Goal: Information Seeking & Learning: Learn about a topic

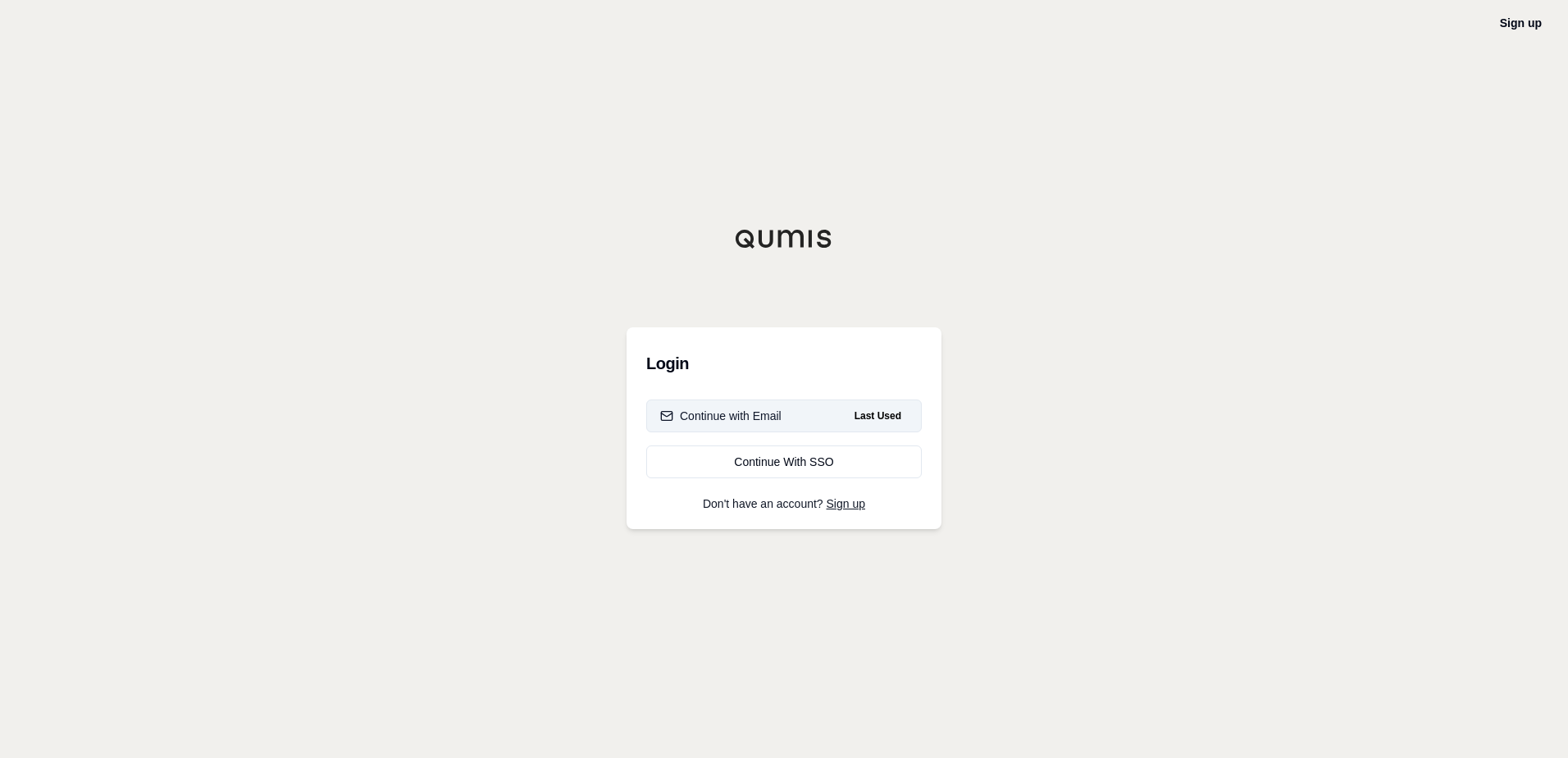
click at [742, 413] on div "Continue with Email" at bounding box center [721, 416] width 121 height 16
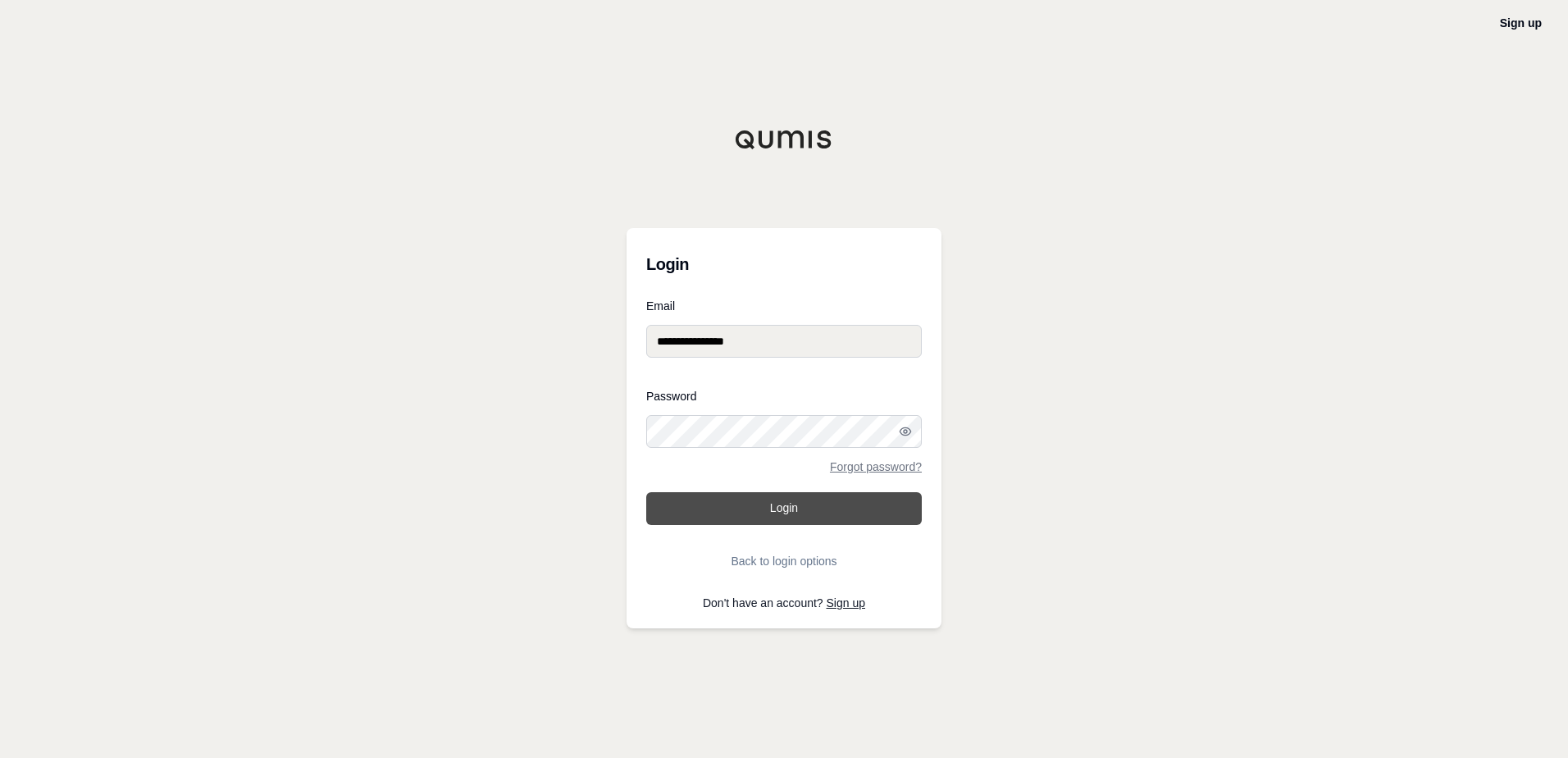
click at [779, 508] on button "Login" at bounding box center [784, 509] width 276 height 33
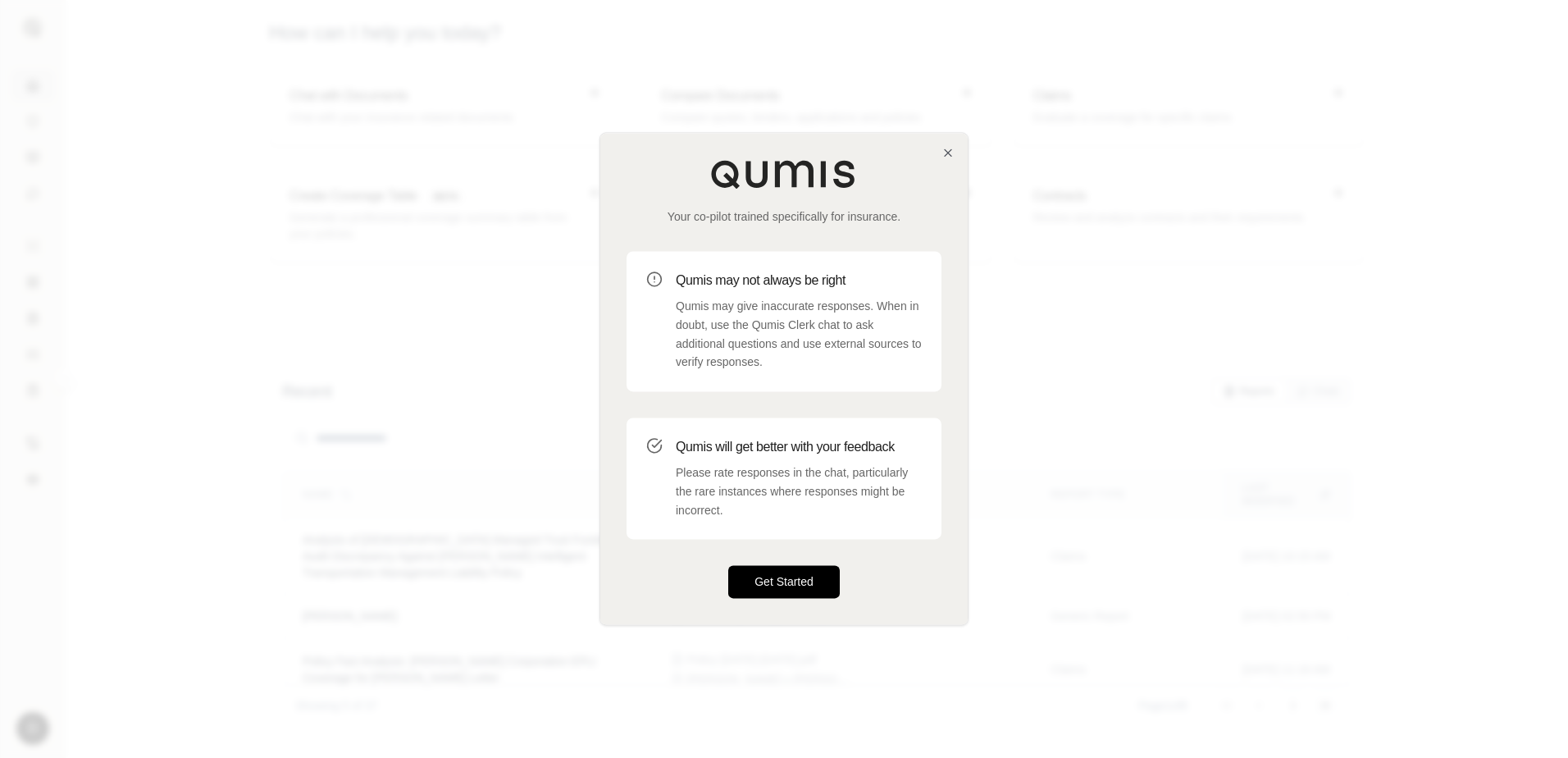
click at [803, 576] on button "Get Started" at bounding box center [784, 583] width 111 height 33
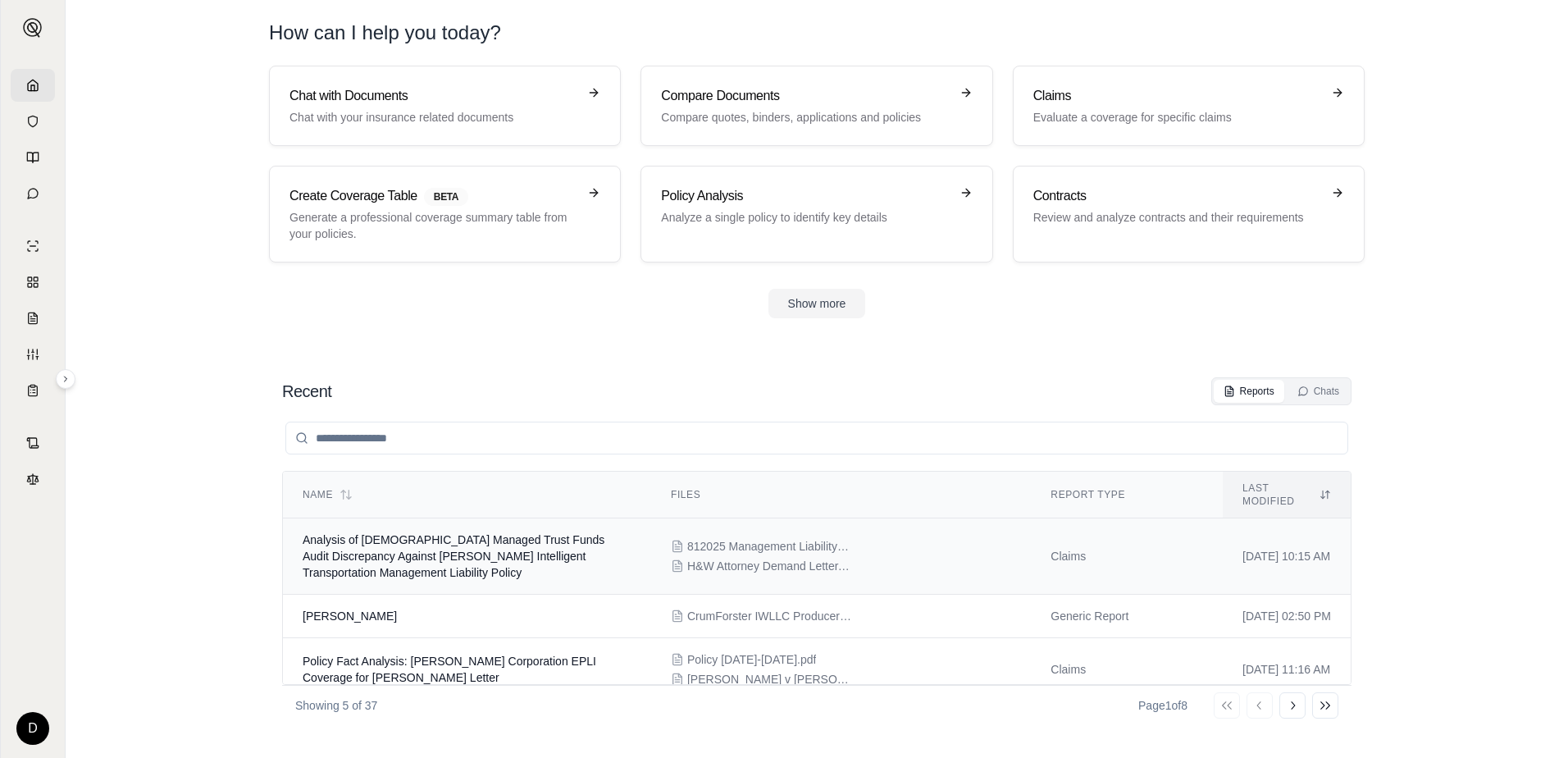
click at [466, 535] on td "Analysis of [DEMOGRAPHIC_DATA] Managed Trust Funds Audit Discrepancy Against [P…" at bounding box center [467, 557] width 368 height 77
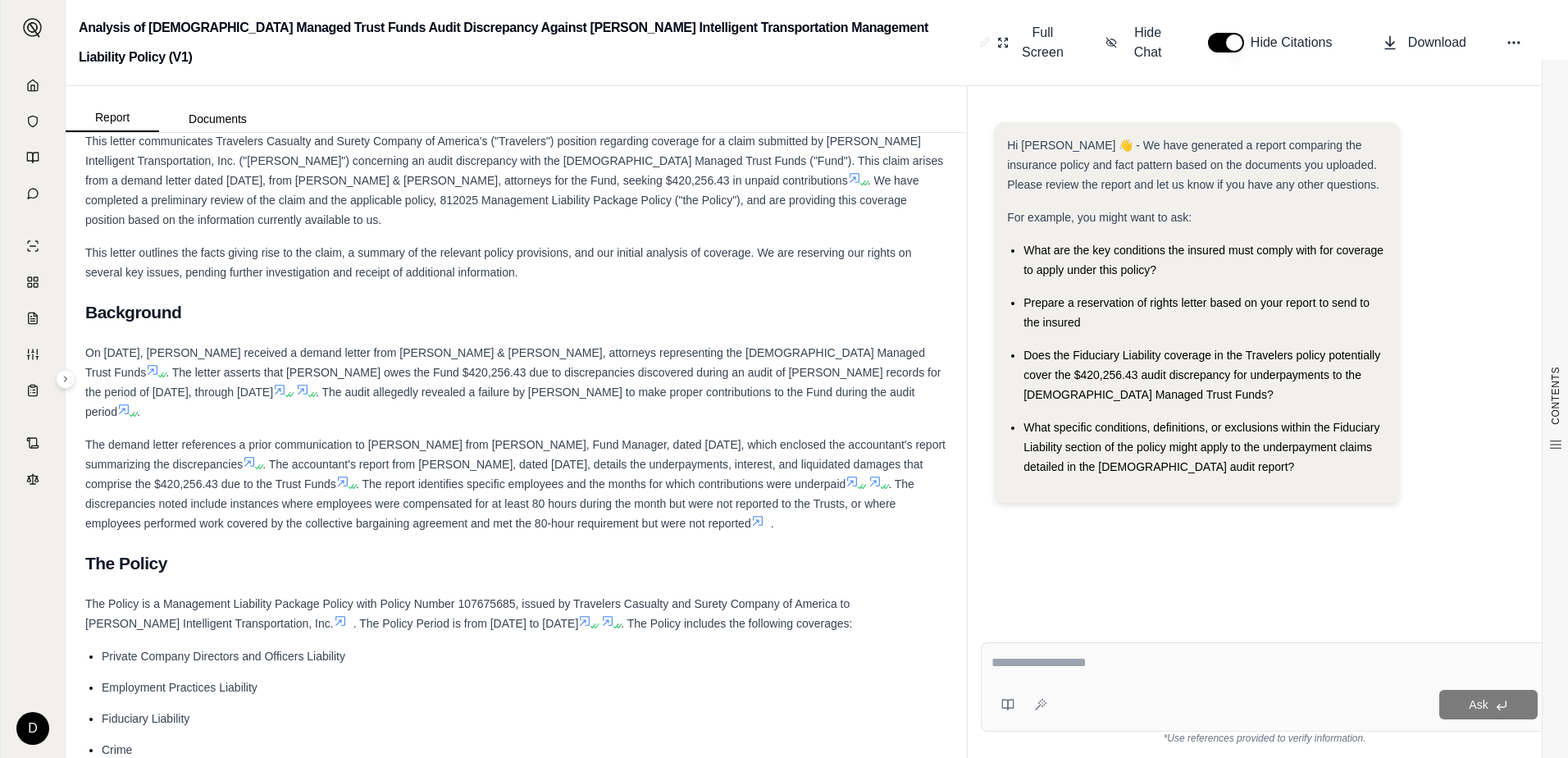
scroll to position [6150, 0]
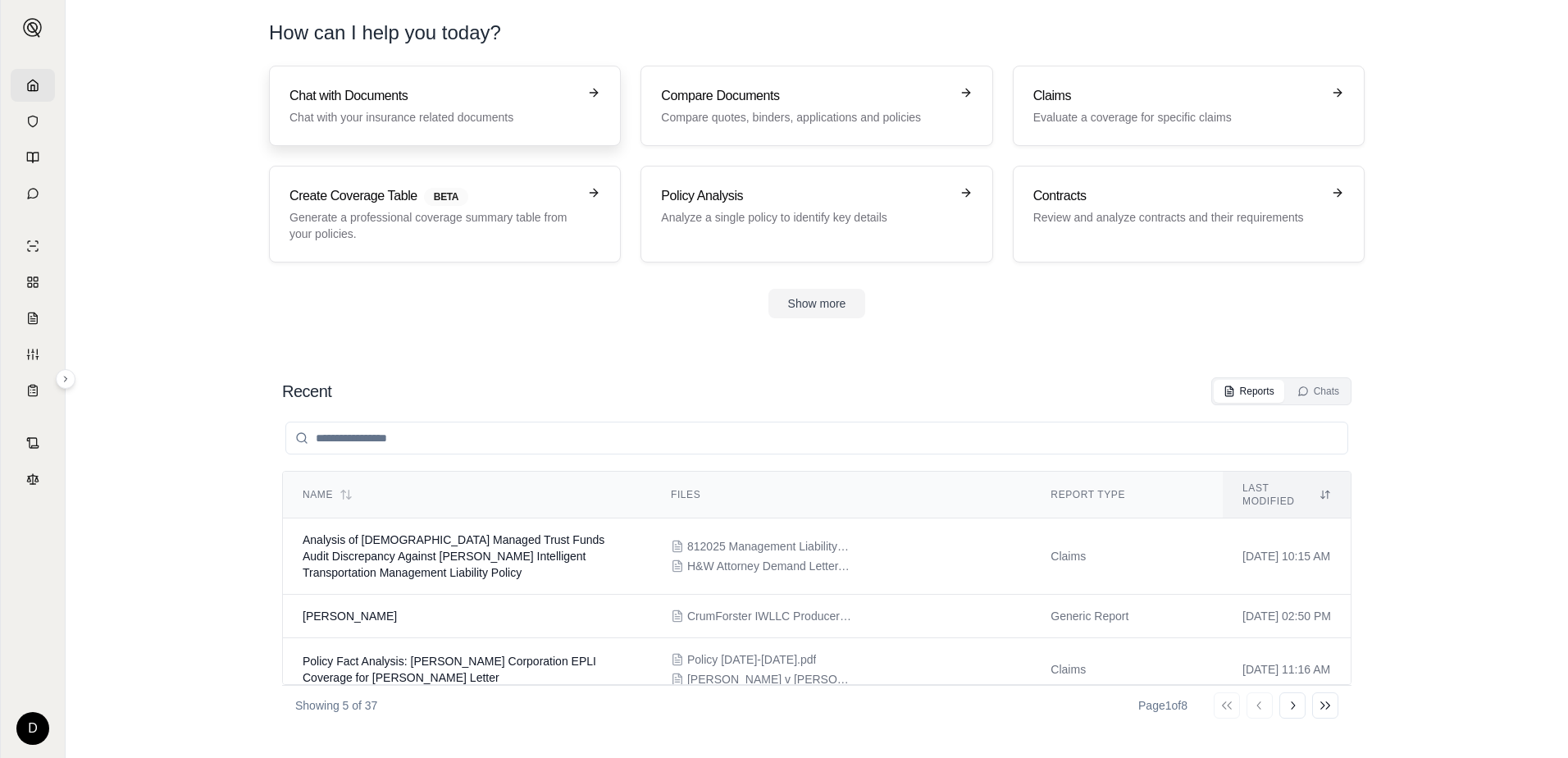
click at [445, 105] on h3 "Chat with Documents" at bounding box center [433, 96] width 288 height 20
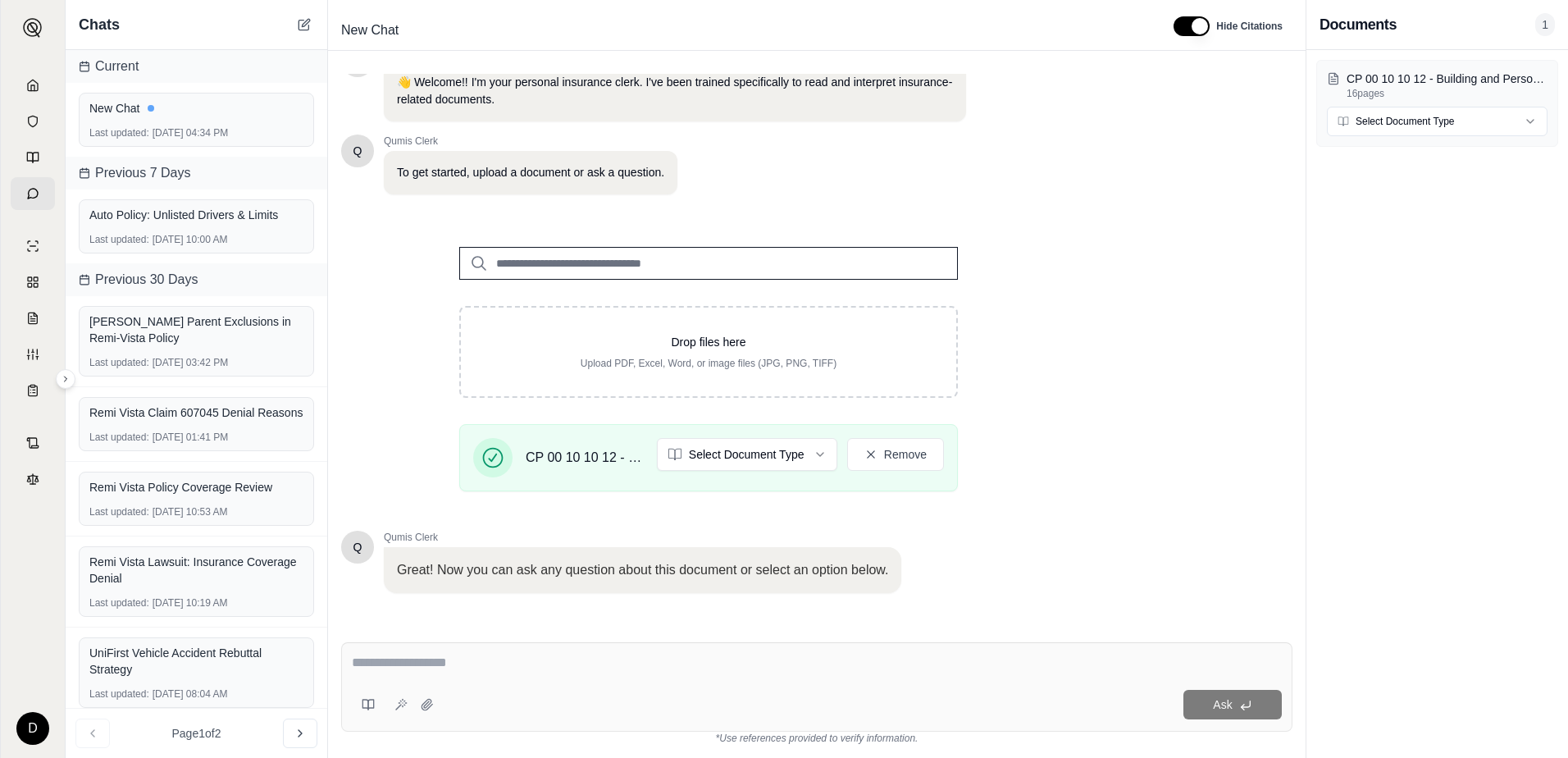
scroll to position [128, 0]
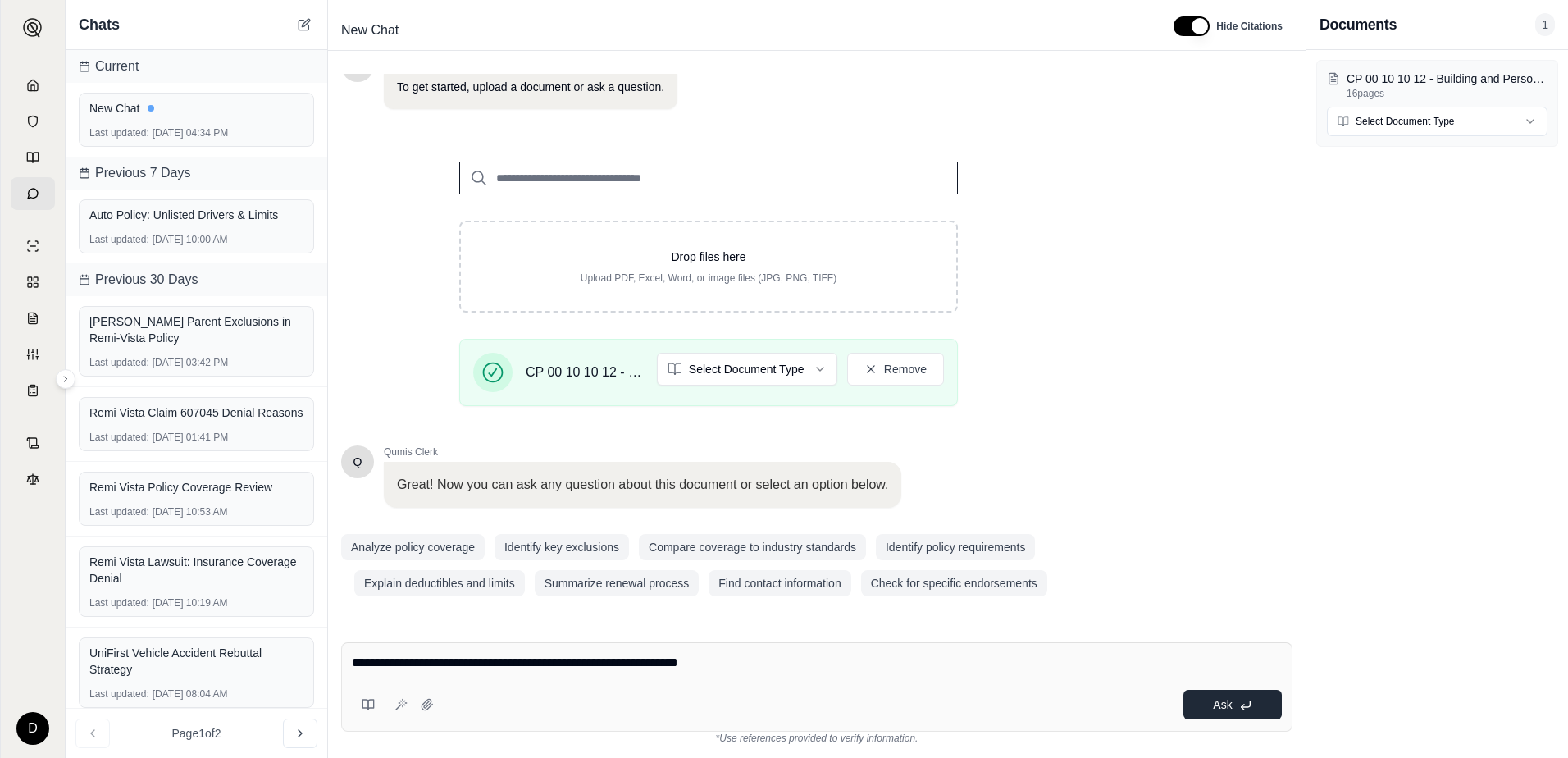
type textarea "**********"
click at [1217, 709] on span "Ask" at bounding box center [1222, 704] width 19 height 13
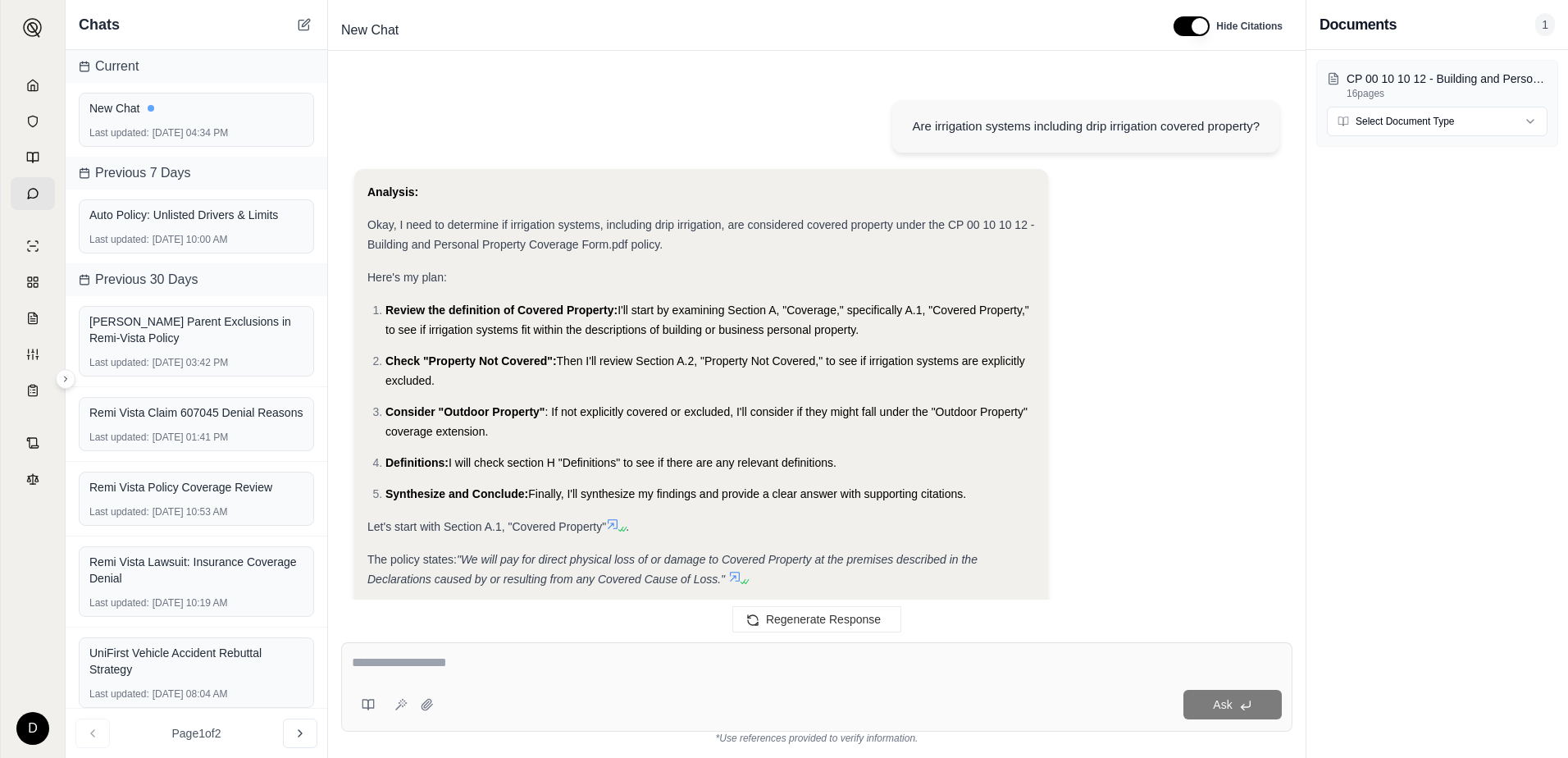
scroll to position [1435, 0]
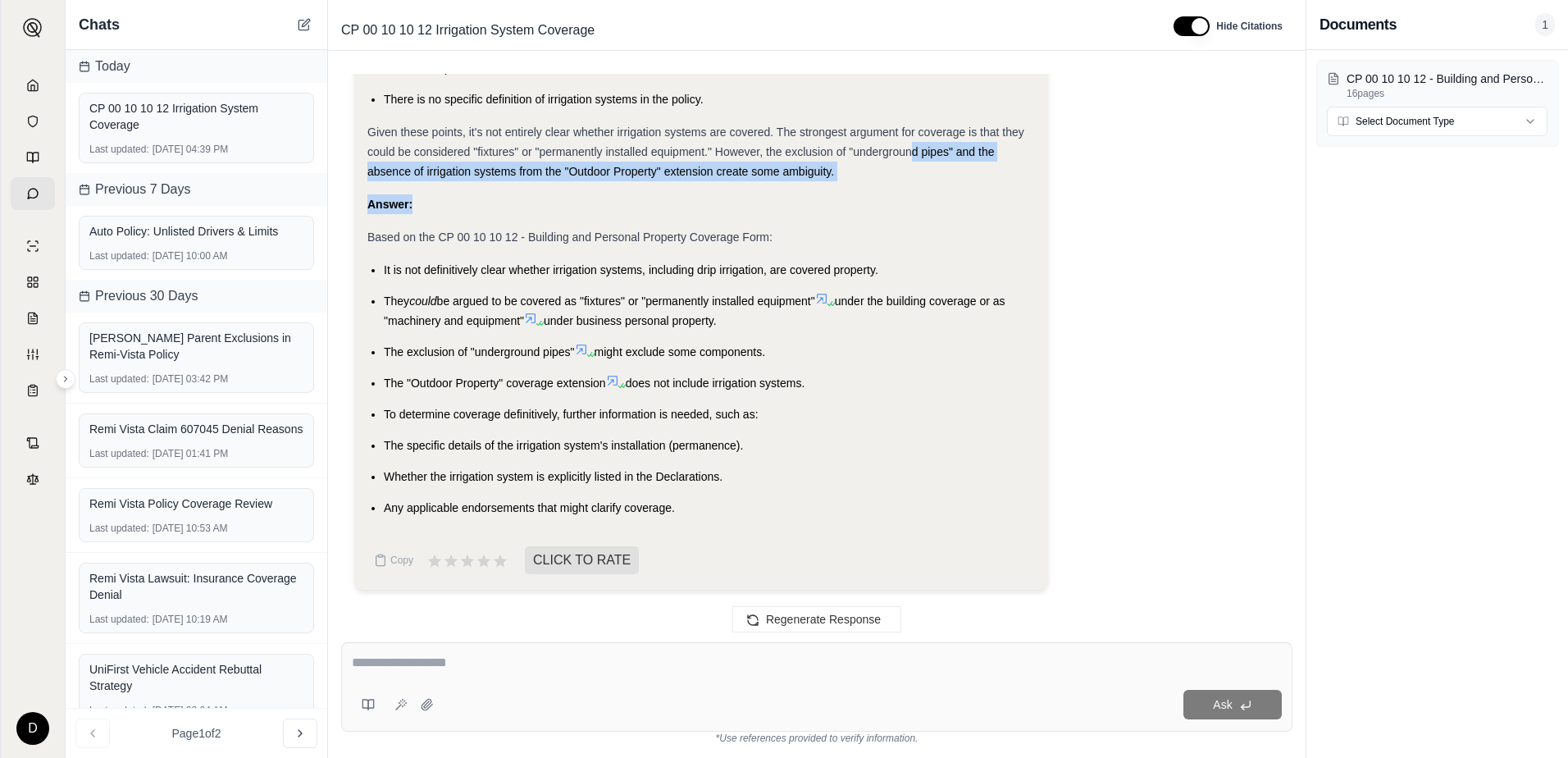
drag, startPoint x: 913, startPoint y: 145, endPoint x: 913, endPoint y: 206, distance: 61.0
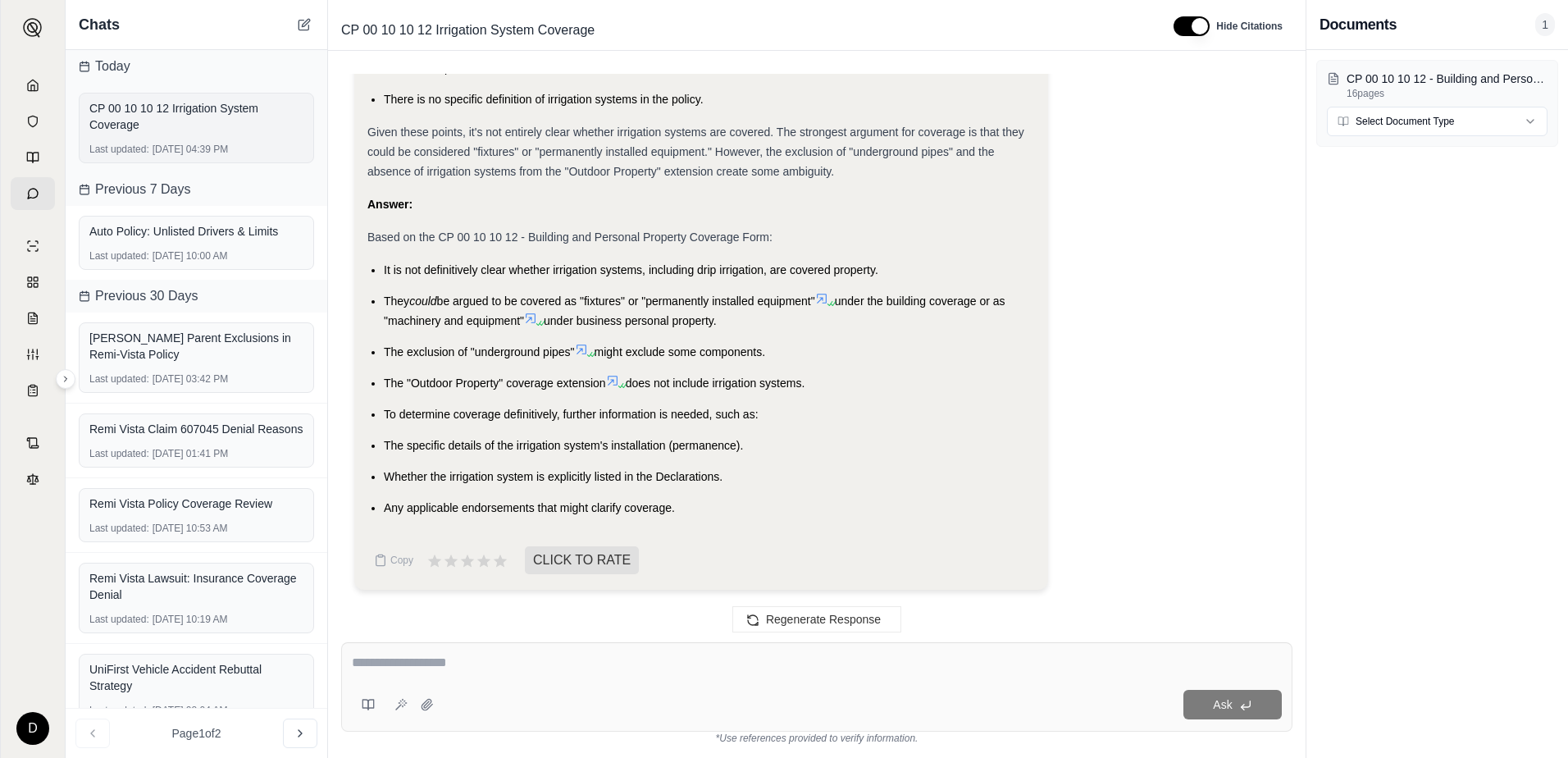
click at [179, 110] on div "CP 00 10 10 12 Irrigation System Coverage" at bounding box center [196, 117] width 214 height 33
click at [1203, 28] on button "button" at bounding box center [1192, 26] width 37 height 20
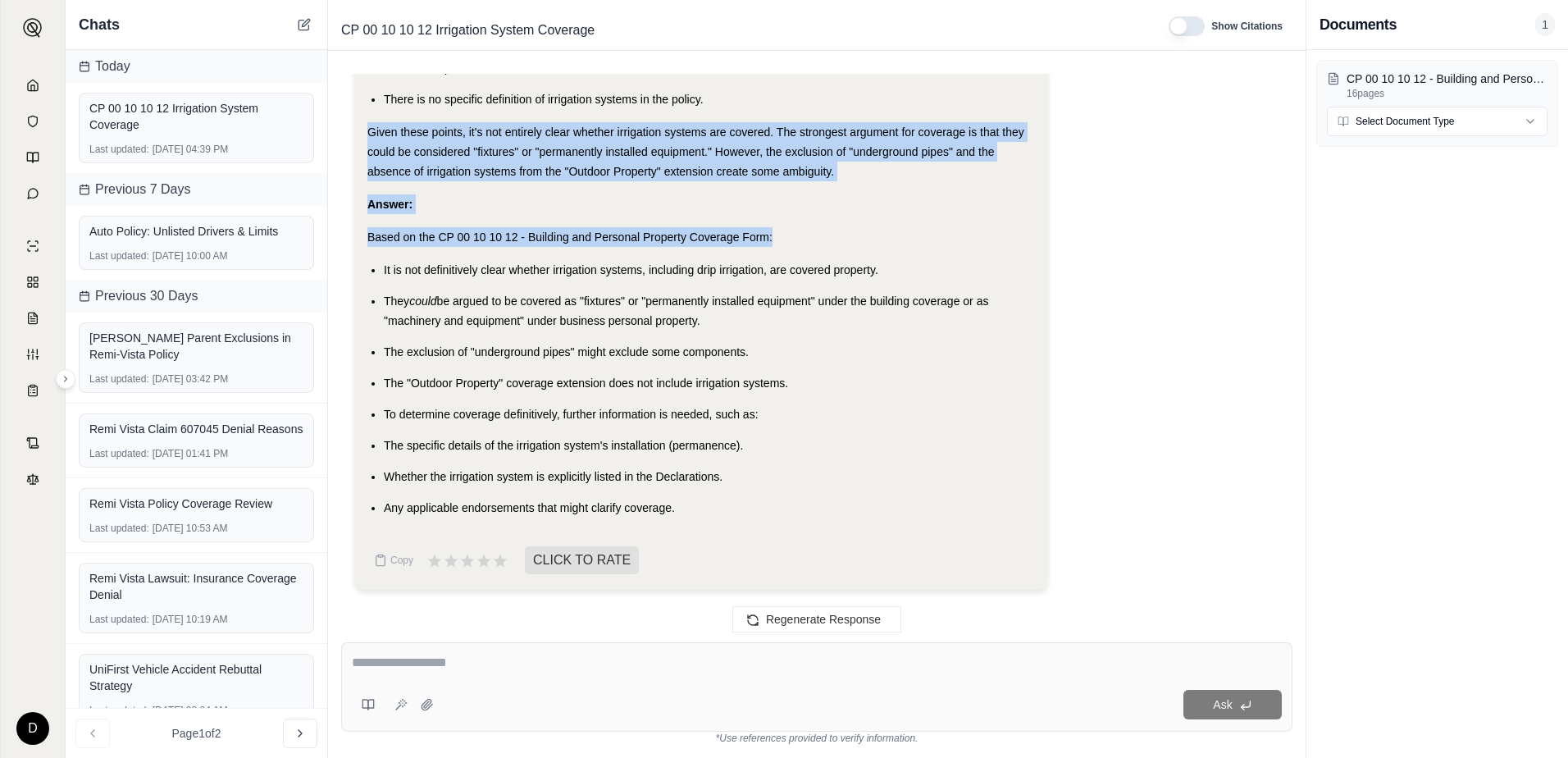
drag, startPoint x: 1098, startPoint y: 108, endPoint x: 1084, endPoint y: 232, distance: 124.8
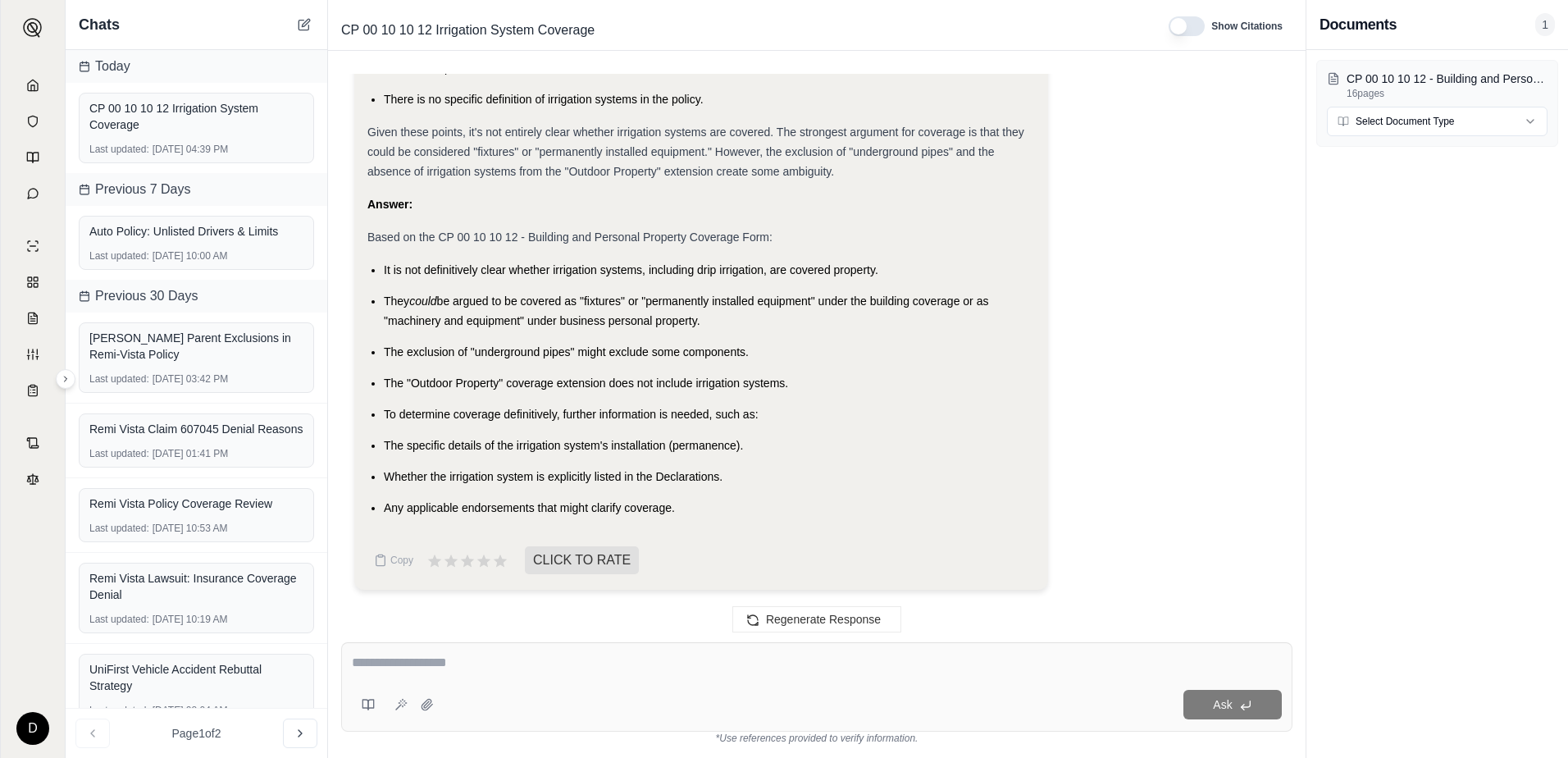
click at [921, 371] on ul "It is not definitively clear whether irrigation systems, including drip irrigat…" at bounding box center [700, 389] width 668 height 258
click at [1532, 119] on html "D Chats [DATE] CP 00 10 10 12 Irrigation System Coverage Last updated: [DATE] 0…" at bounding box center [784, 379] width 1568 height 758
click at [1013, 222] on html "D Chats [DATE] CP 00 10 10 12 Irrigation System Coverage Last updated: [DATE] 0…" at bounding box center [784, 379] width 1568 height 758
click at [105, 24] on span "Chats" at bounding box center [99, 24] width 41 height 23
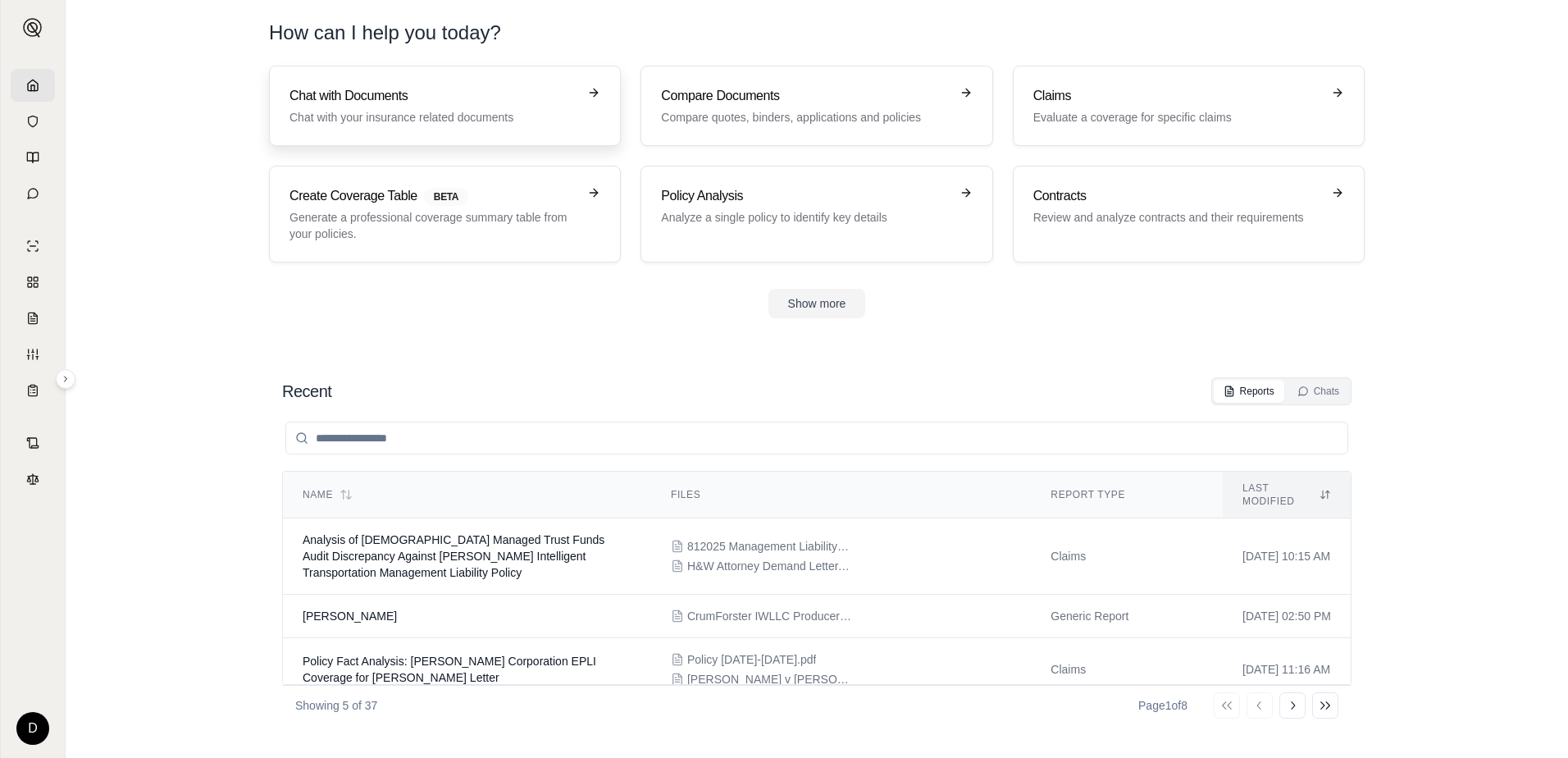
click at [476, 101] on h3 "Chat with Documents" at bounding box center [433, 96] width 288 height 20
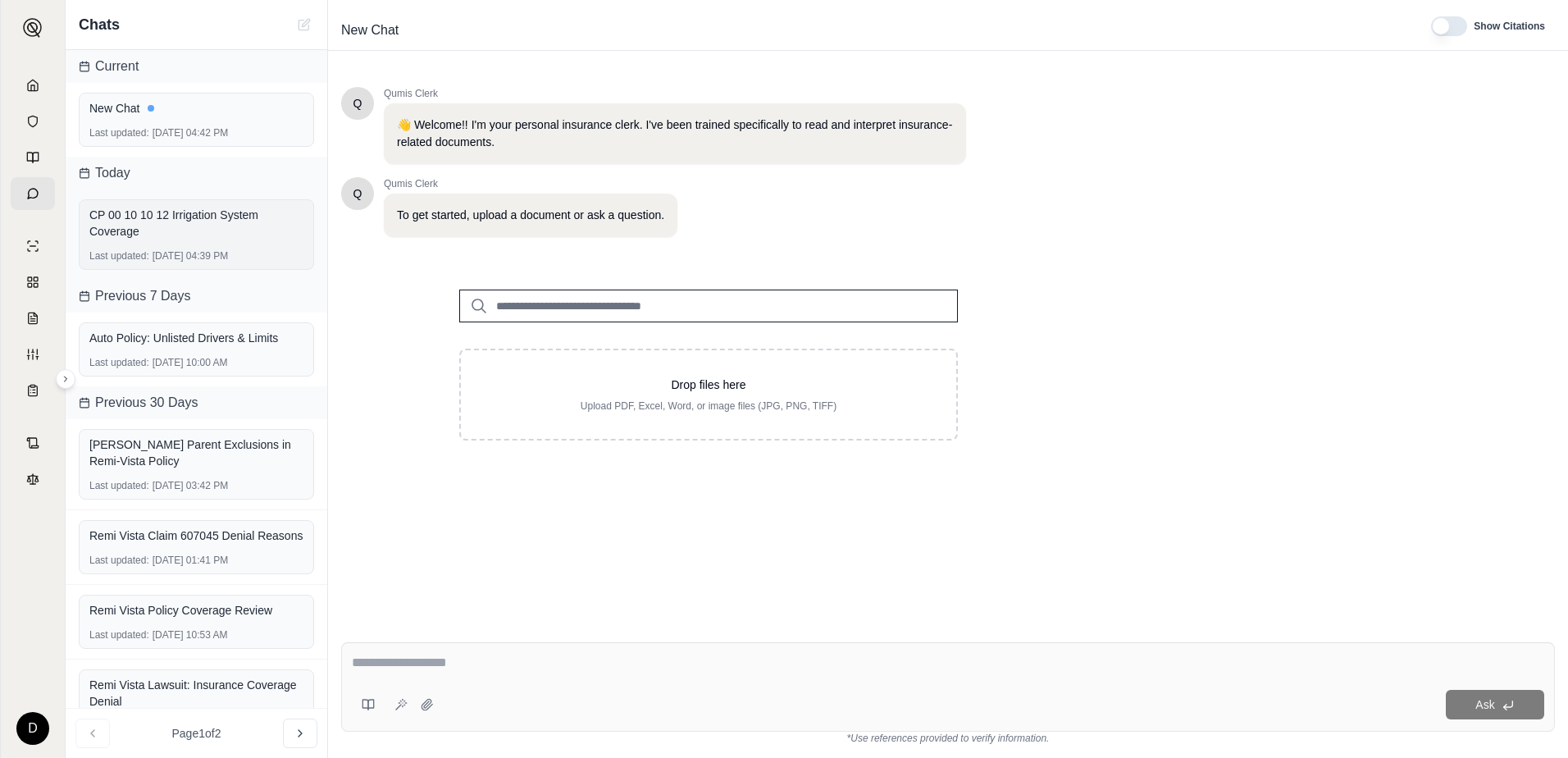
click at [125, 213] on div "CP 00 10 10 12 Irrigation System Coverage" at bounding box center [196, 223] width 214 height 33
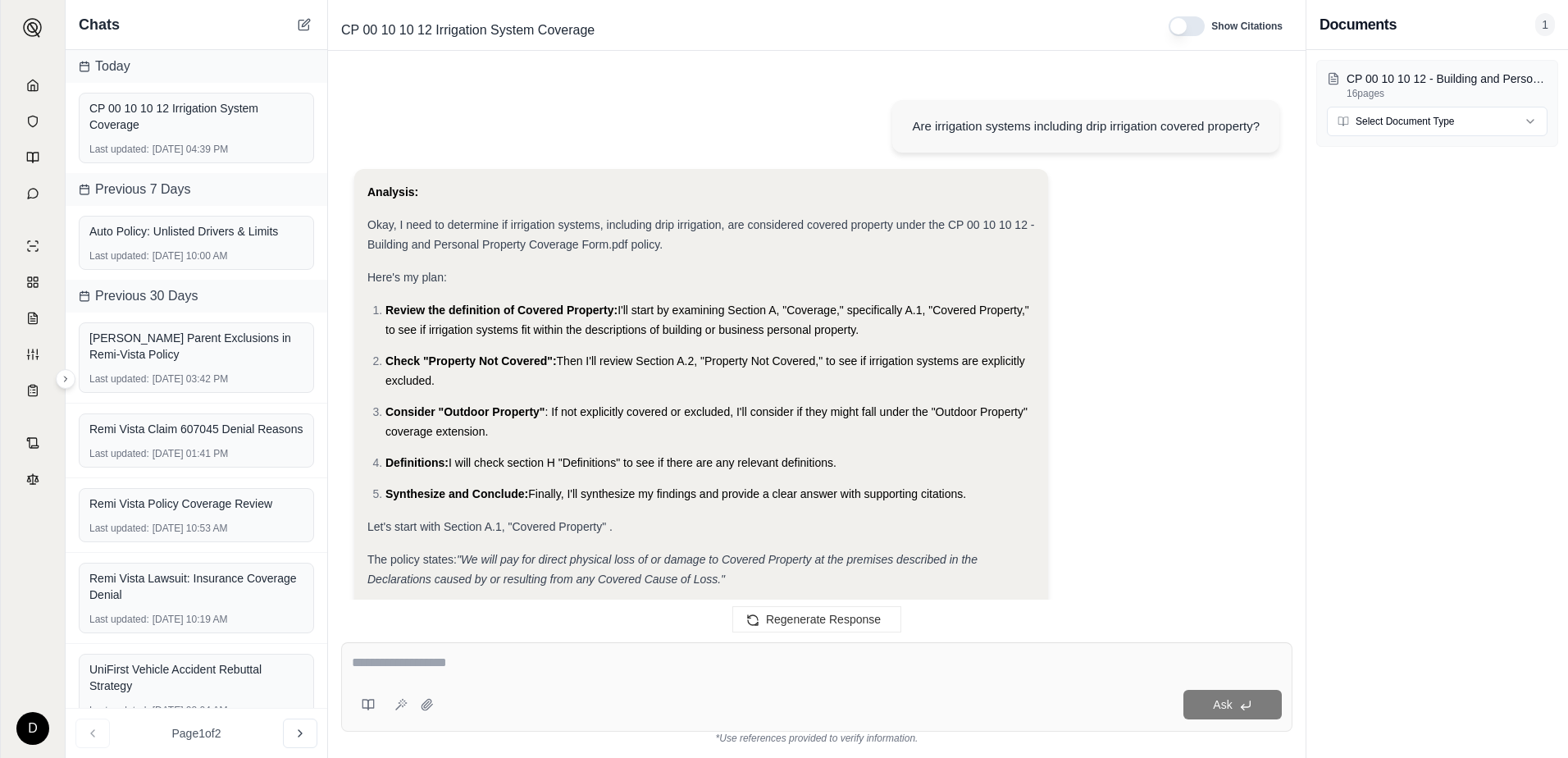
scroll to position [1570, 0]
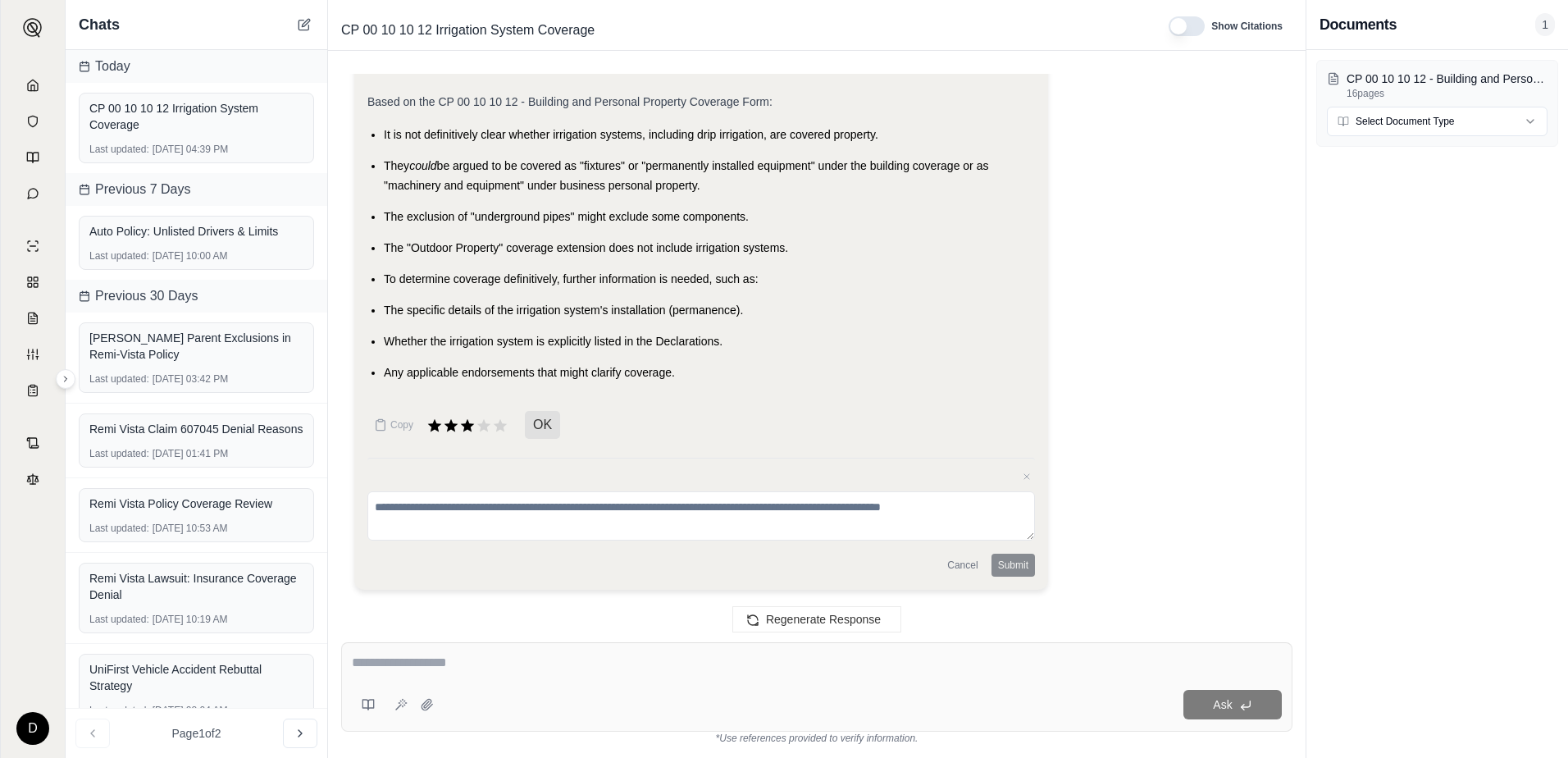
click at [92, 733] on div "Page 1 of 2" at bounding box center [196, 732] width 261 height 50
click at [89, 736] on div "Page 1 of 2" at bounding box center [196, 732] width 261 height 50
click at [301, 732] on icon at bounding box center [300, 733] width 13 height 13
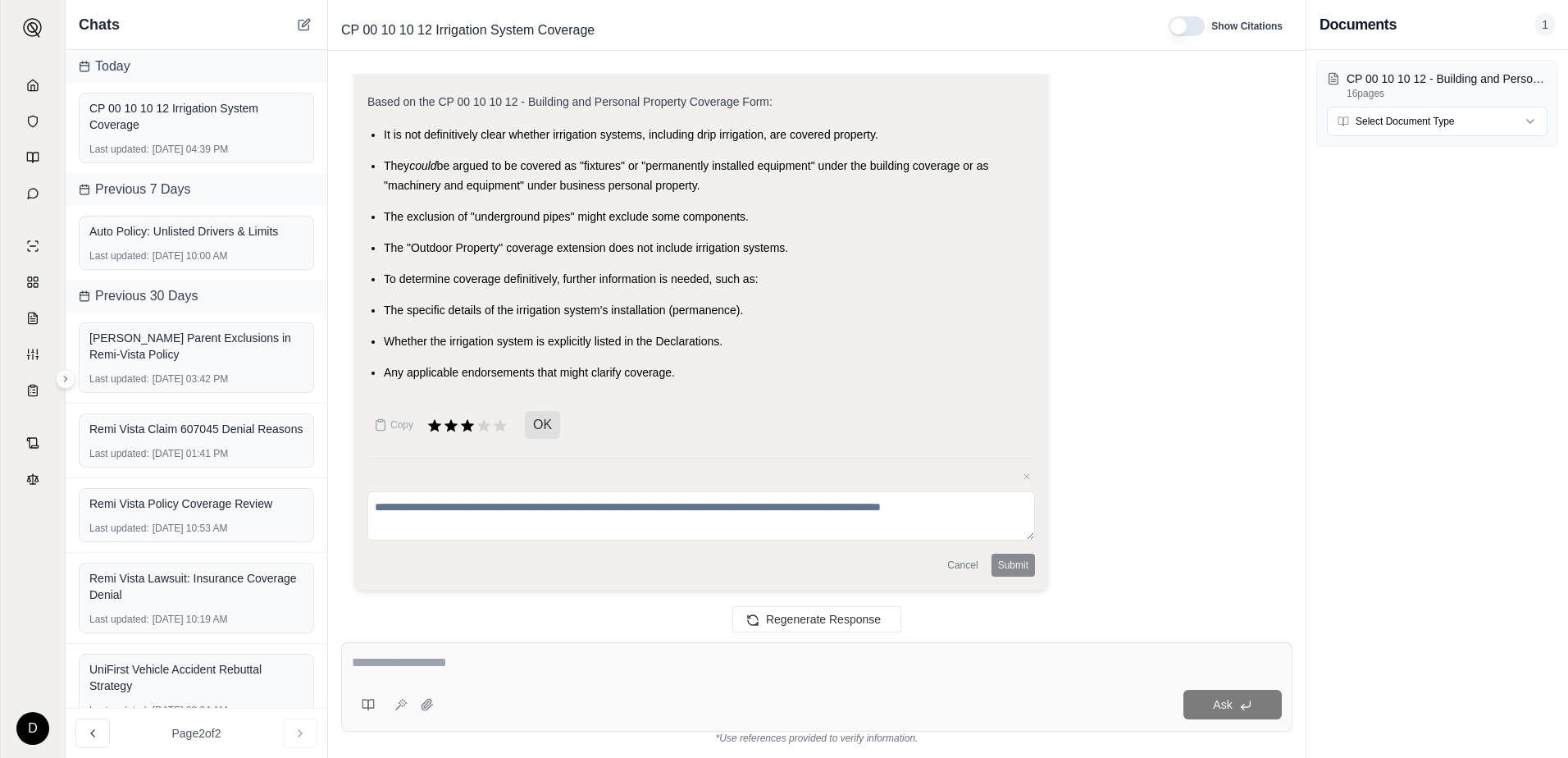
click at [552, 426] on span "OK" at bounding box center [542, 425] width 36 height 28
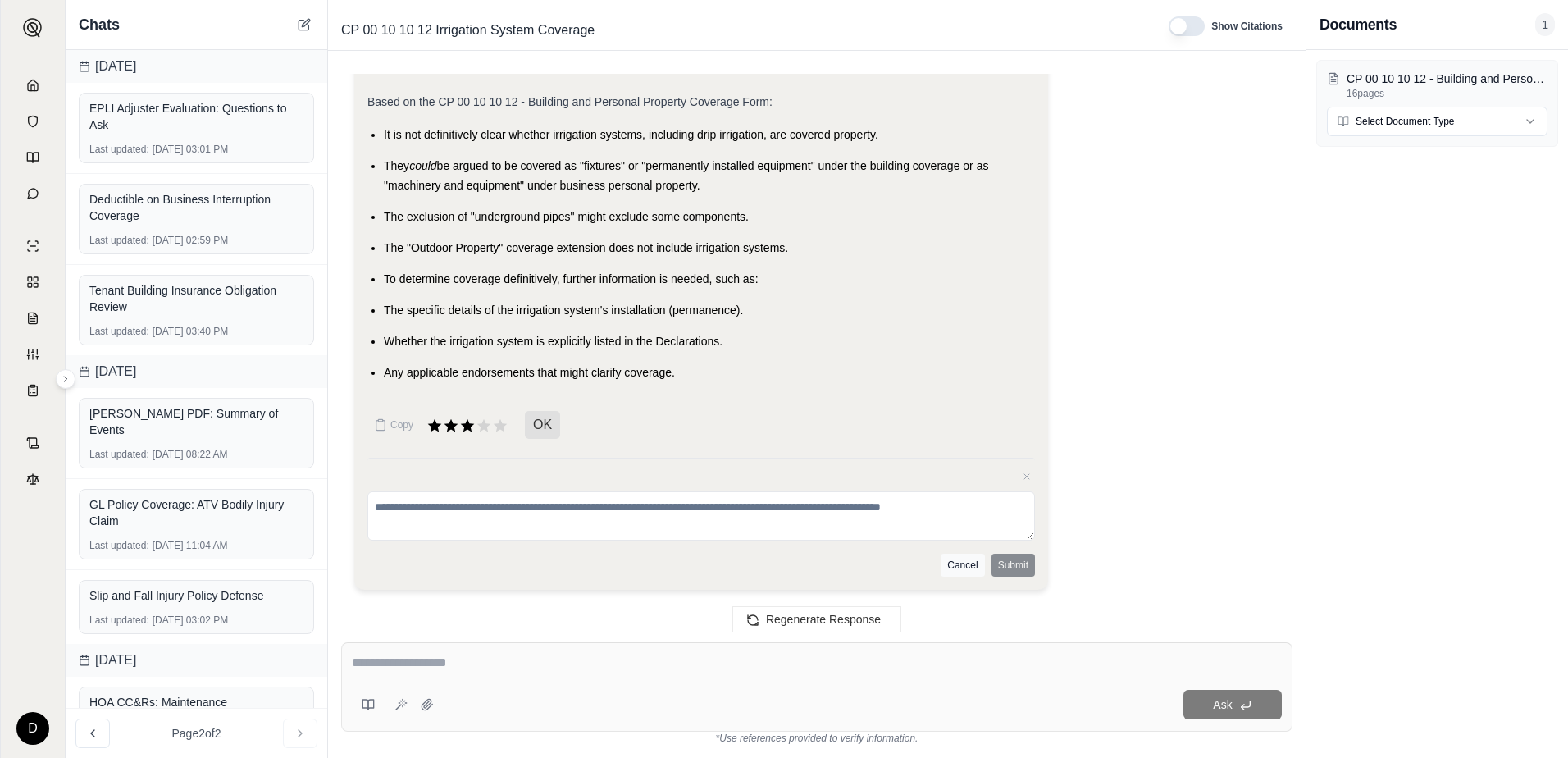
click at [953, 562] on button "Cancel" at bounding box center [963, 564] width 44 height 23
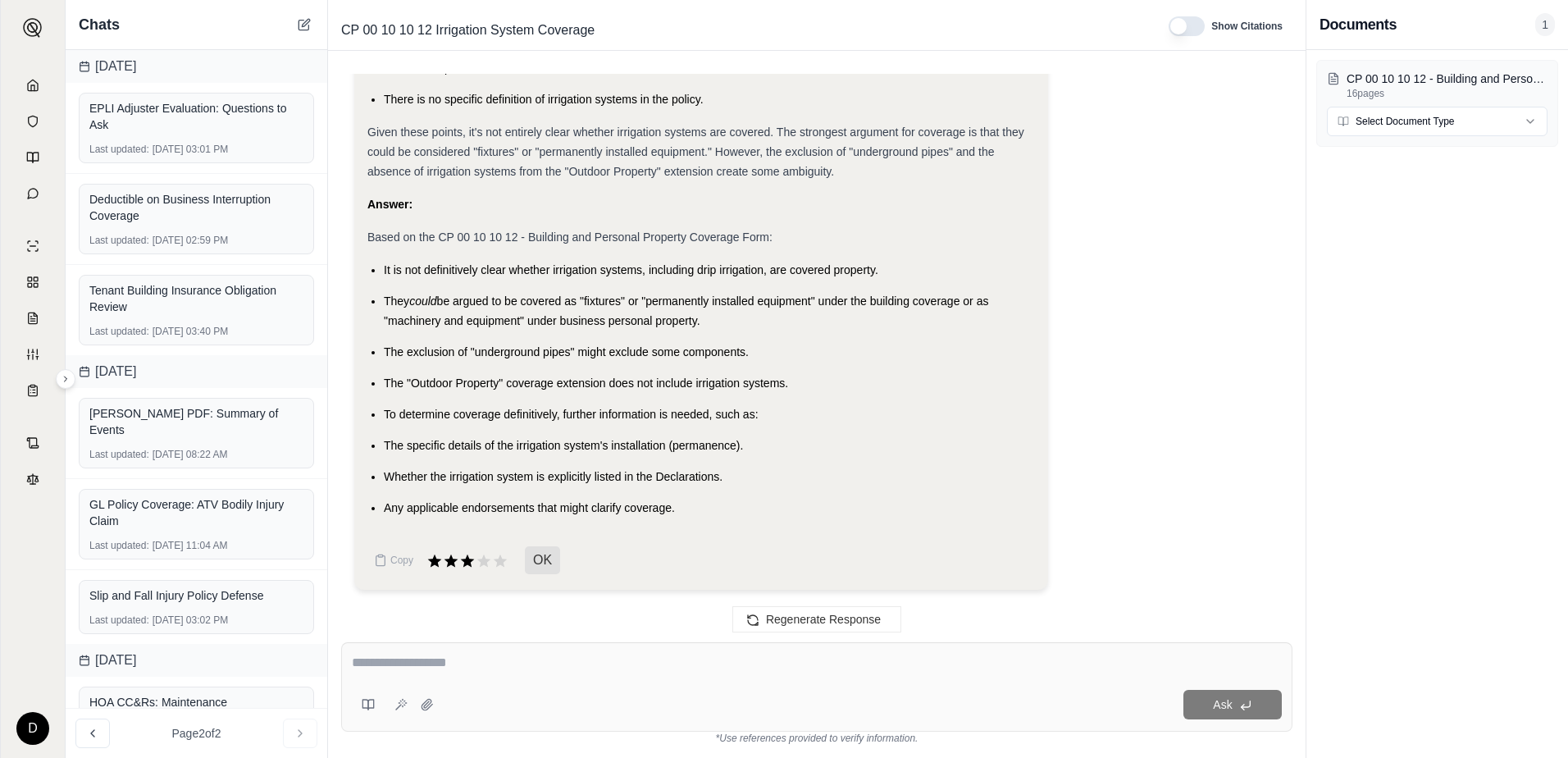
scroll to position [1435, 0]
click at [92, 732] on icon at bounding box center [93, 732] width 4 height 6
click at [90, 736] on div "Page 1 of 2" at bounding box center [196, 732] width 261 height 50
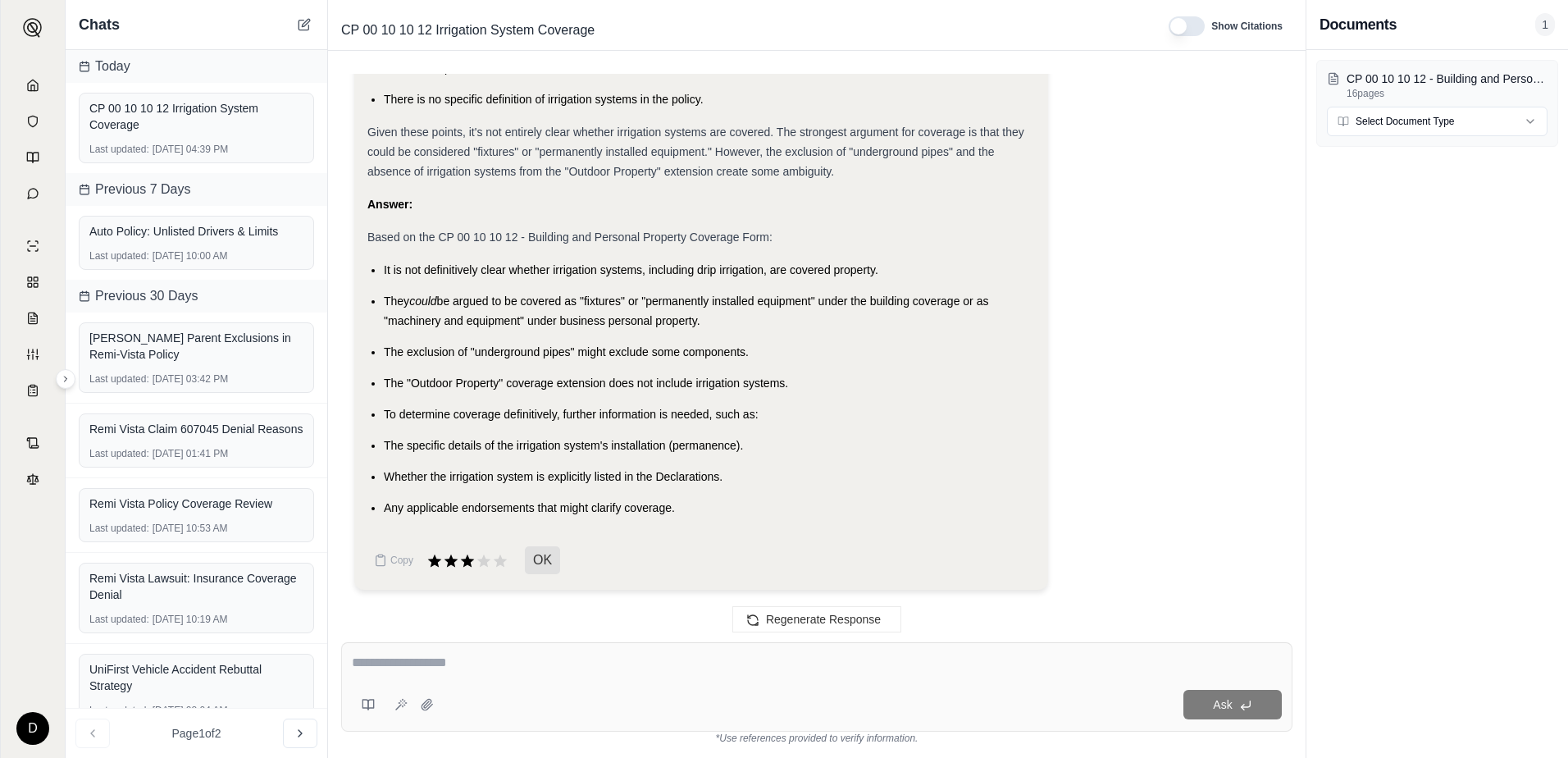
scroll to position [1420, 0]
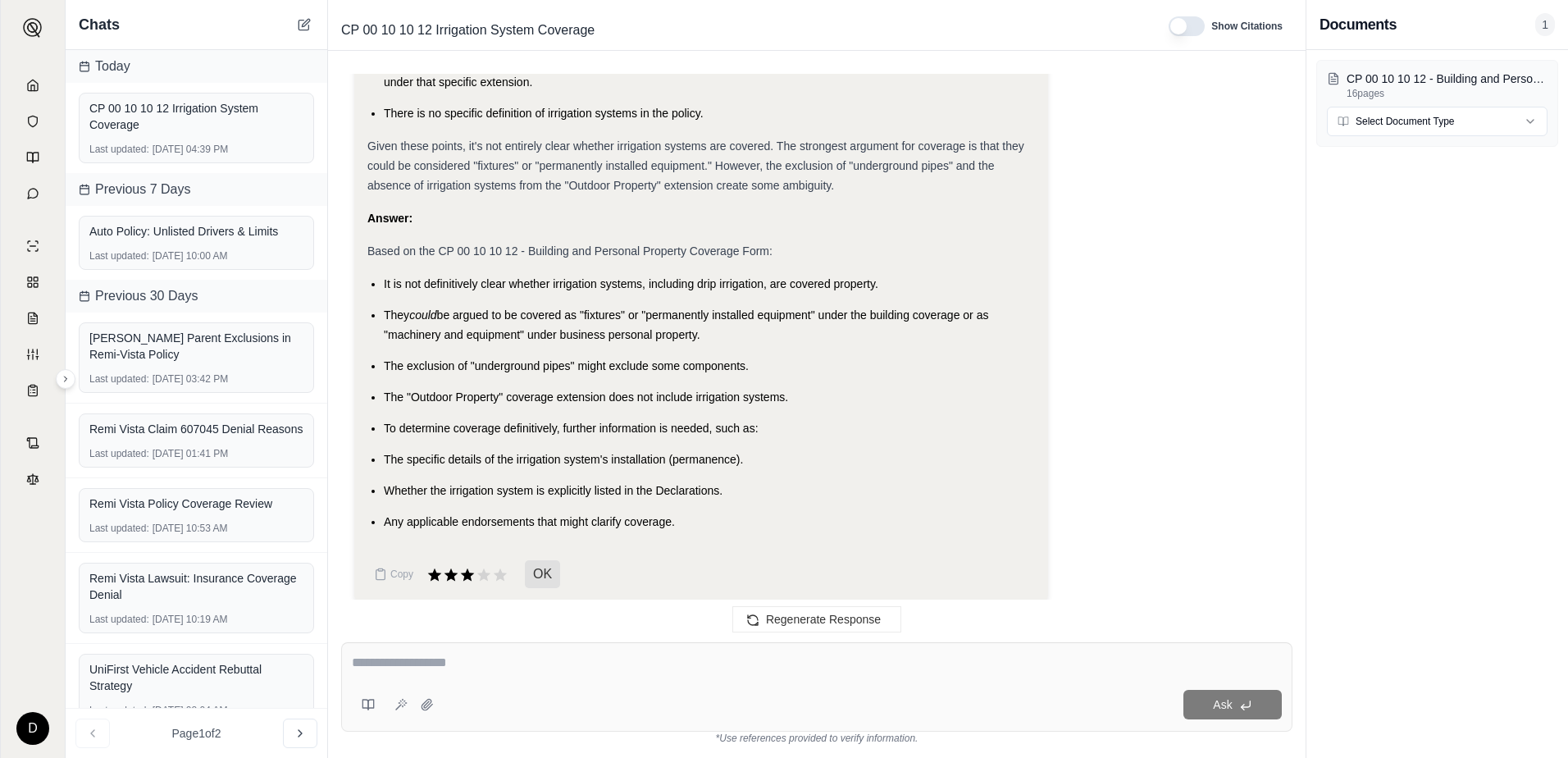
drag, startPoint x: 829, startPoint y: 66, endPoint x: 853, endPoint y: 201, distance: 137.1
click at [853, 201] on div "Are irrigation systems including drip irrigation covered property? Analysis: Ok…" at bounding box center [816, 344] width 977 height 568
drag, startPoint x: 630, startPoint y: 60, endPoint x: 636, endPoint y: 99, distance: 39.5
click at [636, 99] on div "Are irrigation systems including drip irrigation covered property? Analysis: Ok…" at bounding box center [816, 405] width 977 height 707
copy ul "sn't include irrigation systems, suggesting they are not intended to be covered…"
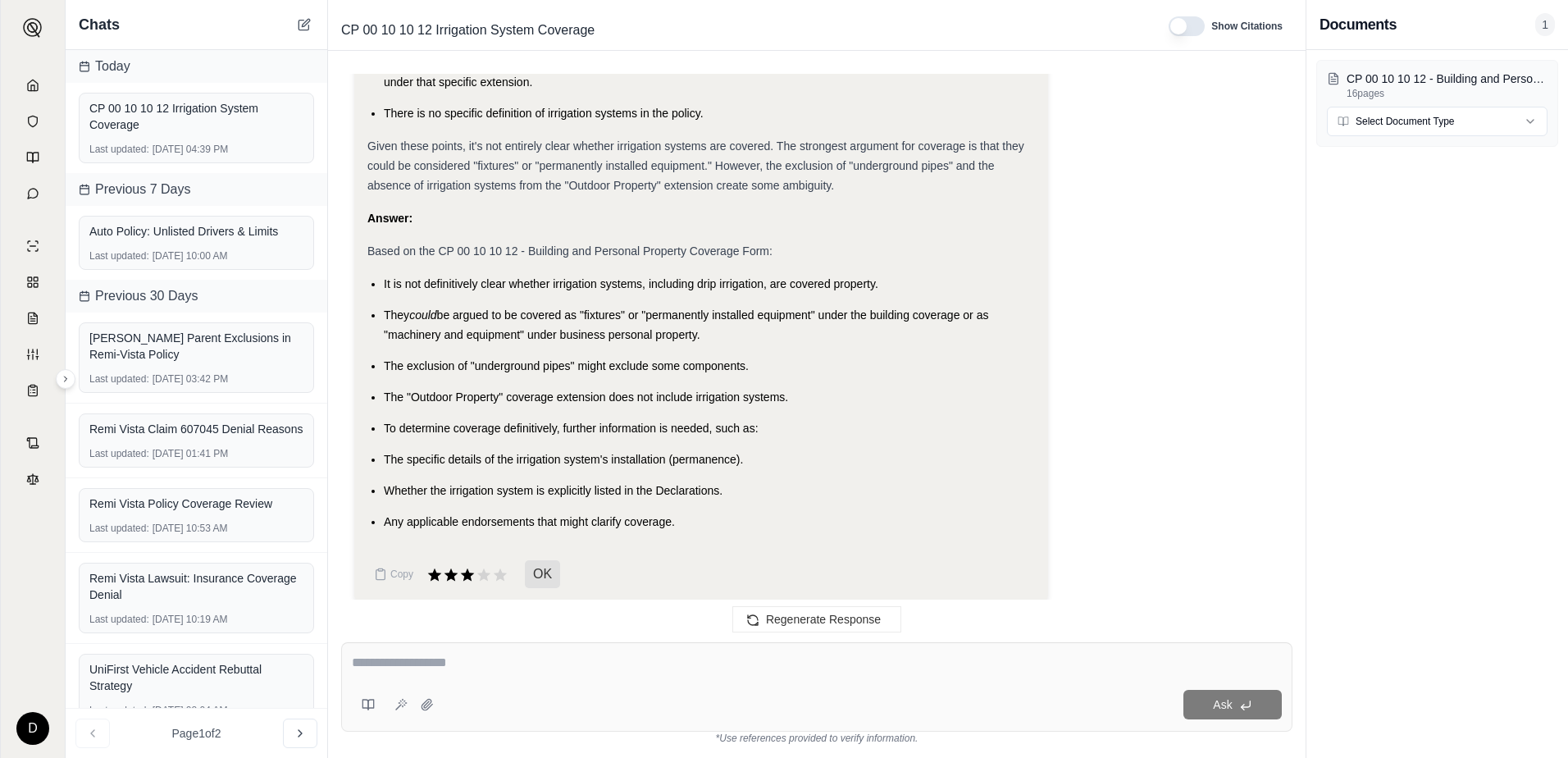
click at [1027, 219] on div "Answer:" at bounding box center [700, 218] width 668 height 20
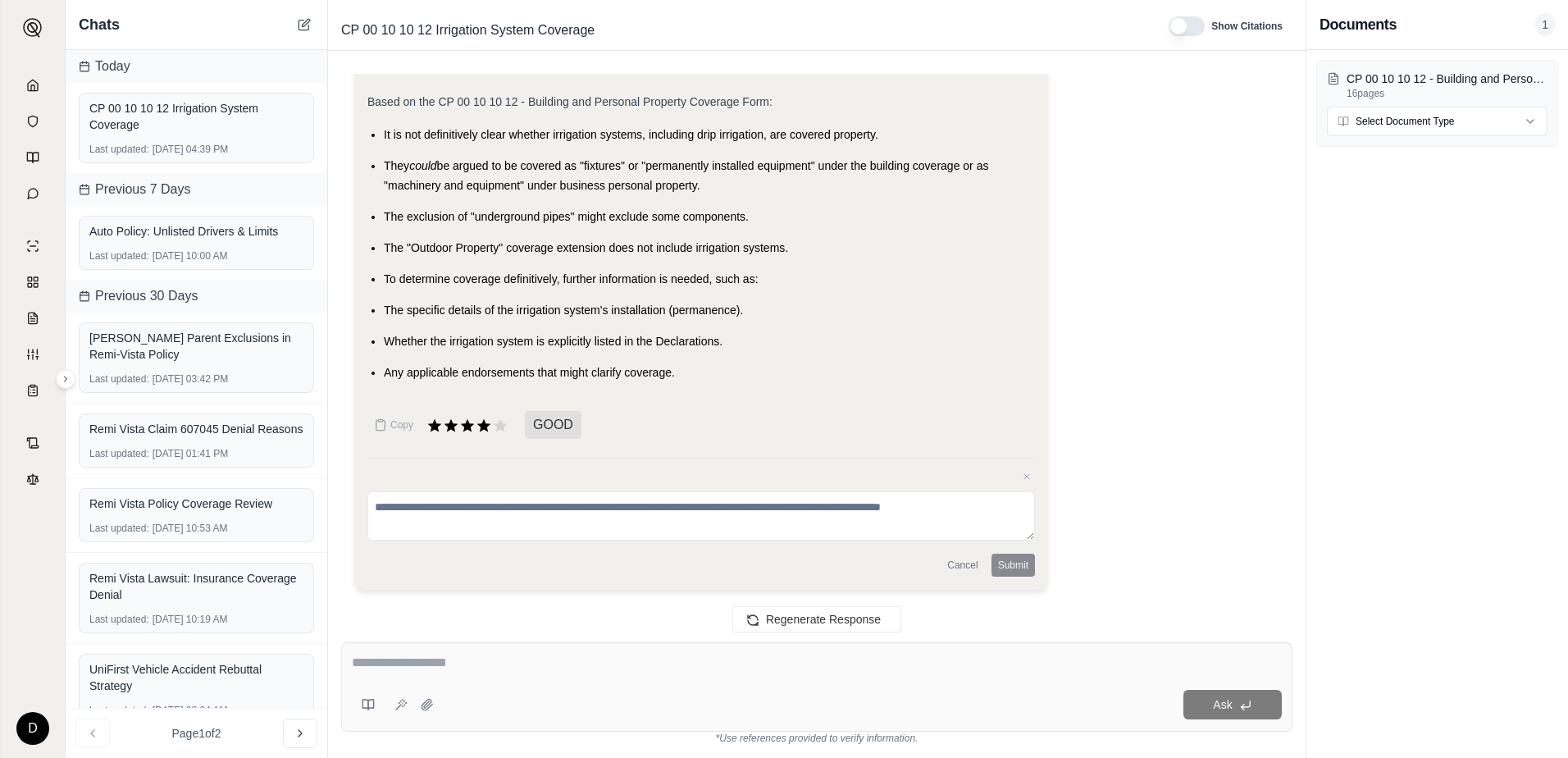
scroll to position [0, 0]
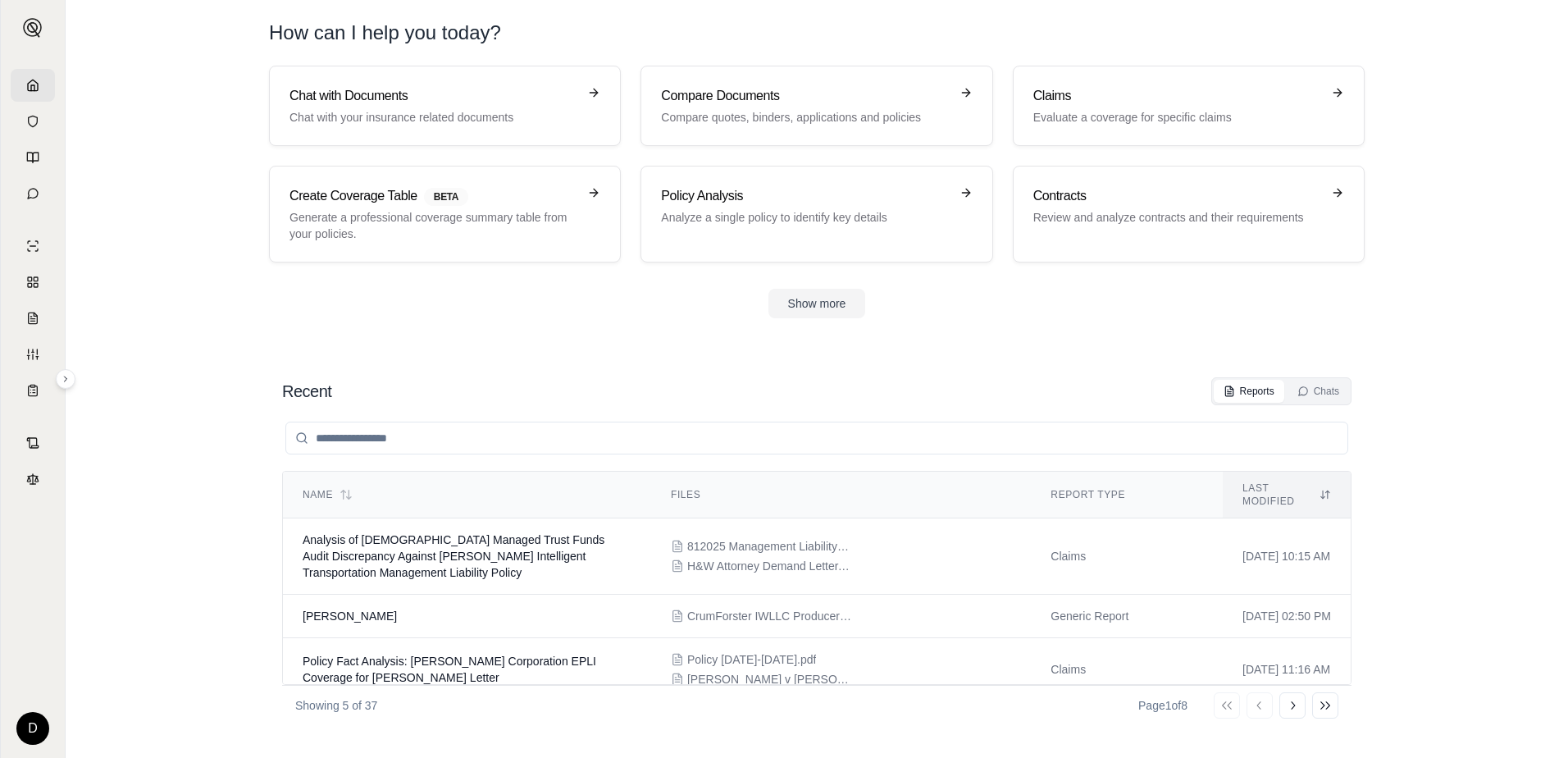
scroll to position [156, 0]
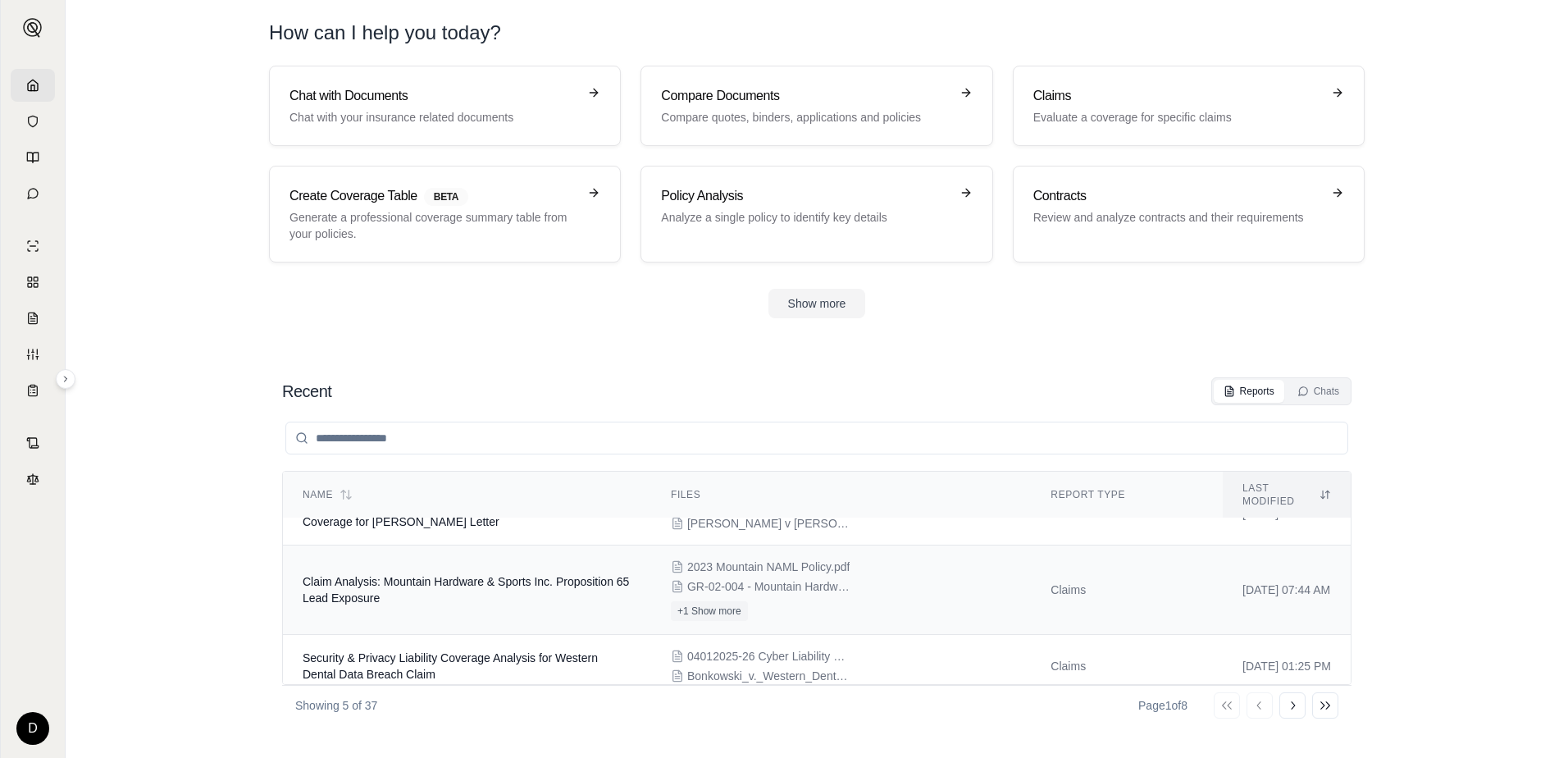
click at [403, 575] on span "Claim Analysis: Mountain Hardware & Sports Inc. Proposition 65 Lead Exposure" at bounding box center [465, 590] width 326 height 29
